Goal: Task Accomplishment & Management: Manage account settings

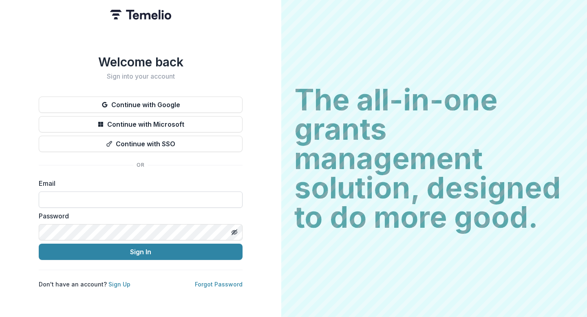
click at [134, 196] on input at bounding box center [141, 200] width 204 height 16
type input "**********"
click at [237, 229] on icon "Toggle password visibility" at bounding box center [234, 232] width 7 height 7
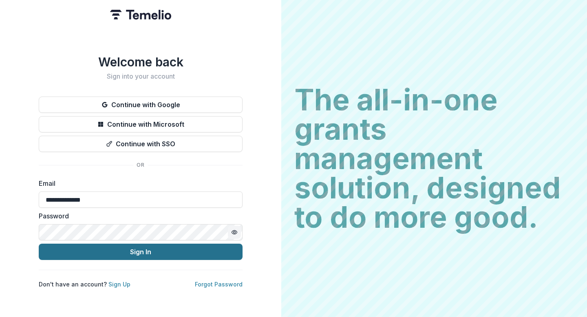
click at [187, 253] on button "Sign In" at bounding box center [141, 252] width 204 height 16
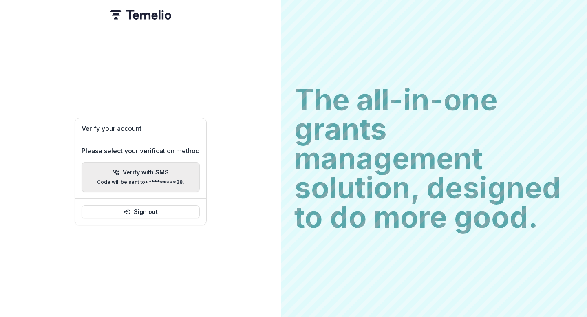
click at [165, 169] on p "Verify with SMS" at bounding box center [146, 172] width 46 height 7
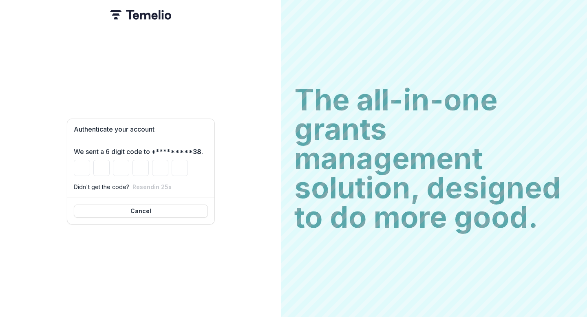
type input "*"
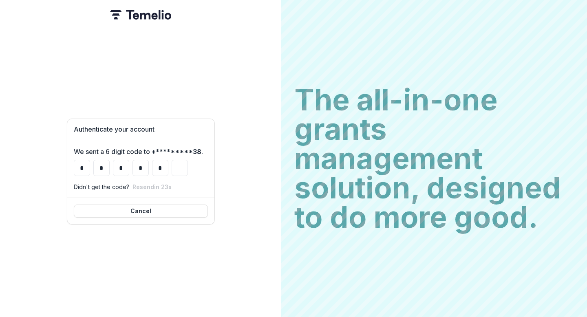
type input "*"
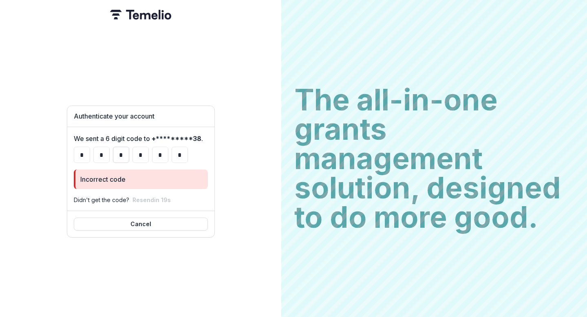
click at [122, 154] on input "*" at bounding box center [121, 155] width 16 height 16
type input "*"
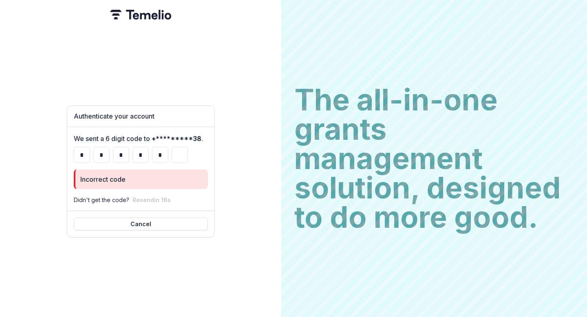
click at [150, 150] on div "* * * * *" at bounding box center [141, 155] width 134 height 16
click at [146, 153] on input "*" at bounding box center [141, 155] width 16 height 16
type input "*"
click at [158, 152] on input "Please enter your pin code" at bounding box center [160, 155] width 16 height 16
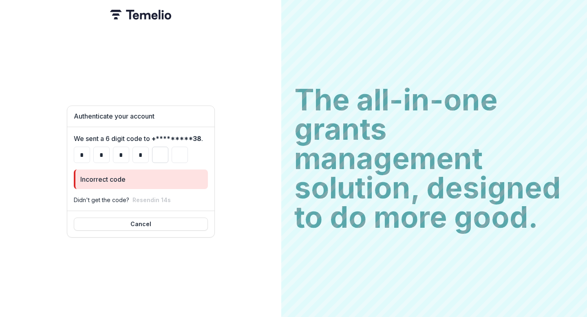
type input "*"
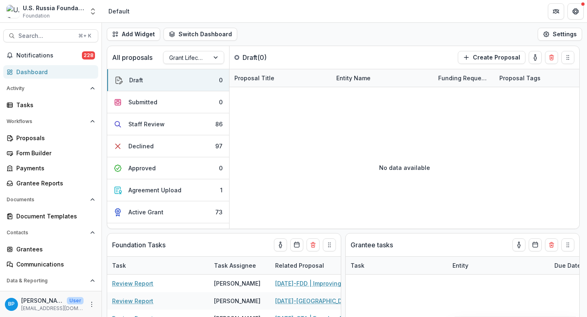
select select "**********"
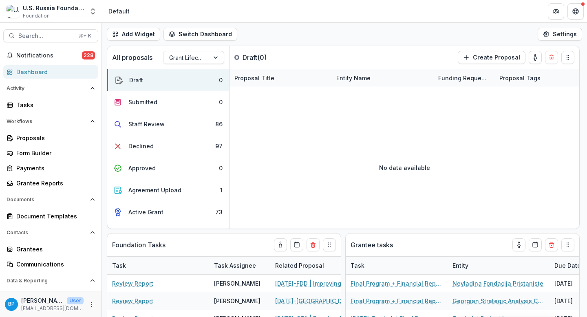
select select "**********"
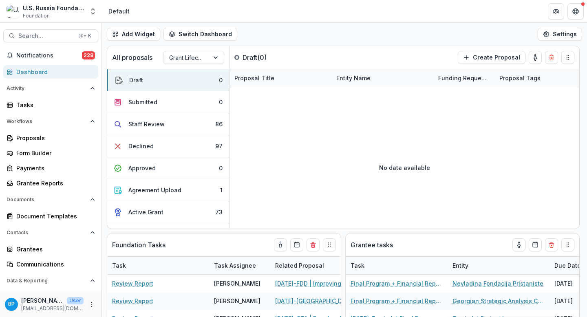
select select "**********"
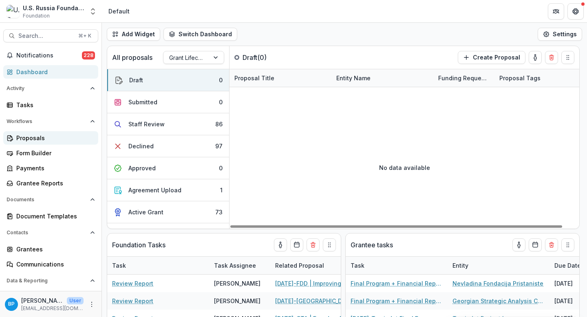
click at [37, 136] on div "Proposals" at bounding box center [53, 138] width 75 height 9
select select "**********"
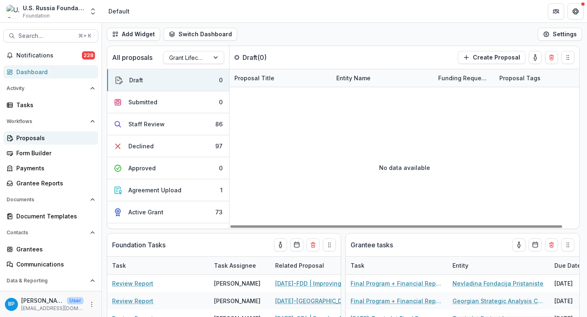
select select "**********"
click at [36, 141] on div "Proposals" at bounding box center [53, 138] width 75 height 9
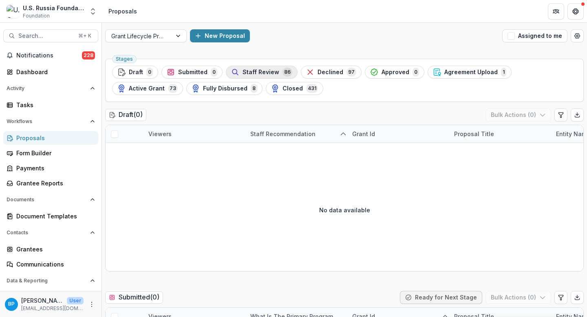
click at [269, 67] on button "Staff Review 86" at bounding box center [262, 72] width 72 height 13
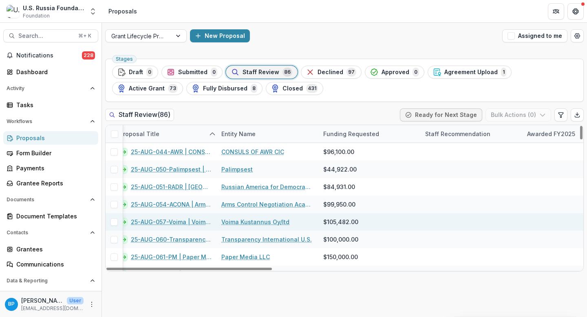
scroll to position [0, 367]
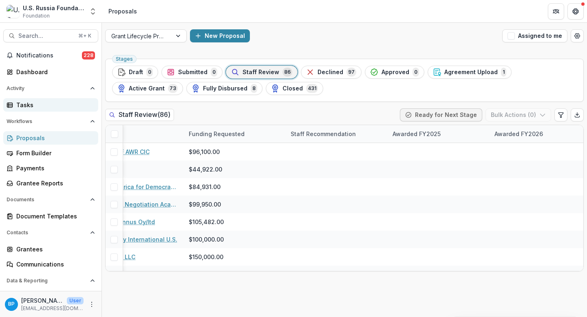
click at [35, 101] on div "Tasks" at bounding box center [53, 105] width 75 height 9
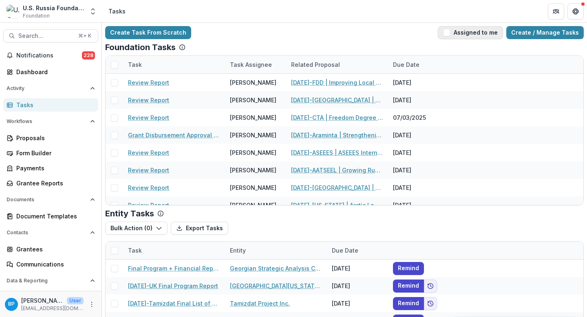
click at [469, 31] on button "Assigned to me" at bounding box center [470, 32] width 65 height 13
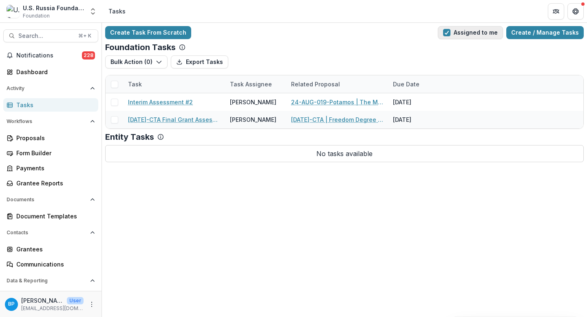
click at [451, 34] on span "button" at bounding box center [446, 32] width 7 height 7
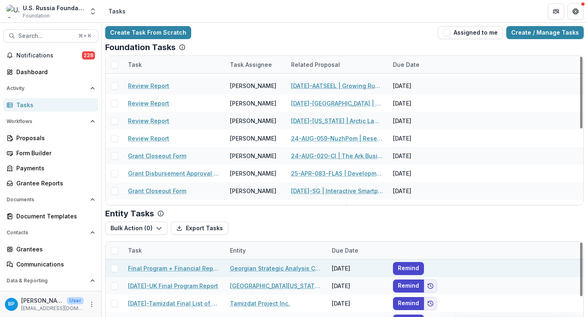
scroll to position [34, 0]
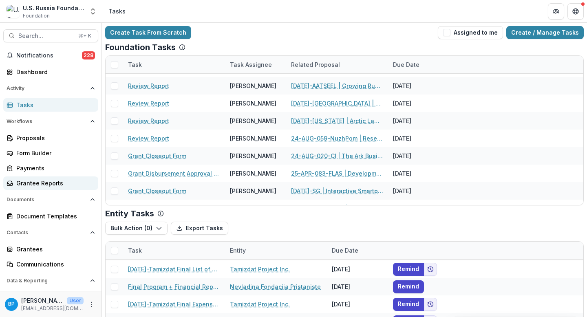
click at [48, 180] on div "Grantee Reports" at bounding box center [53, 183] width 75 height 9
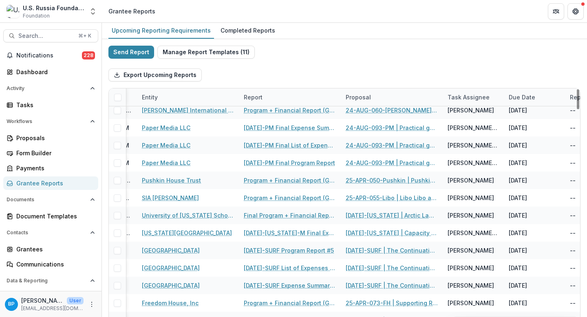
scroll to position [2633, 112]
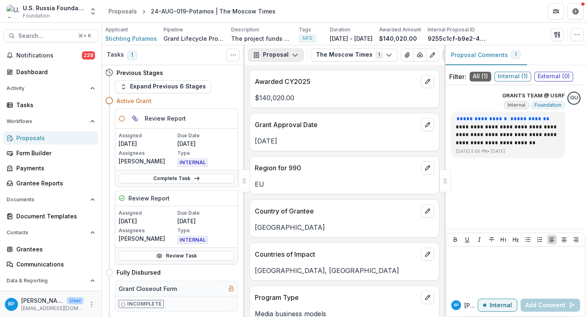
click at [295, 53] on icon "button" at bounding box center [295, 55] width 7 height 7
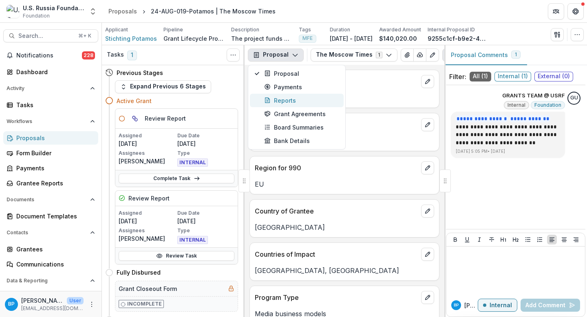
click at [286, 102] on div "Reports" at bounding box center [301, 100] width 75 height 9
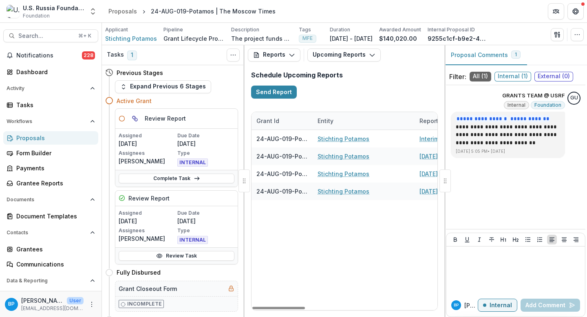
scroll to position [0, 257]
